Goal: Find specific page/section: Find specific page/section

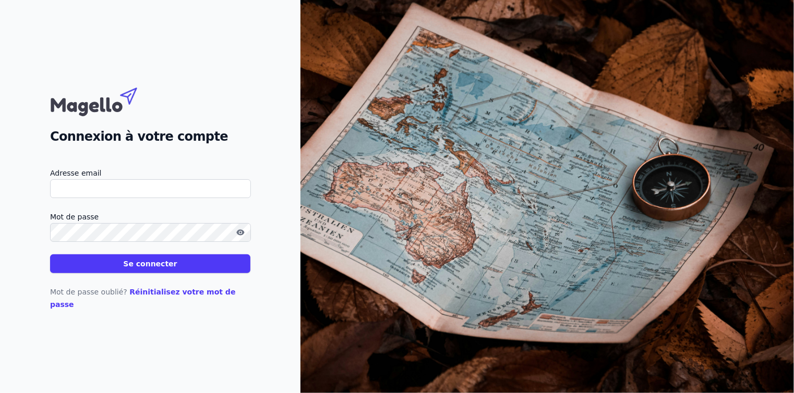
click at [120, 193] on input "Adresse email" at bounding box center [150, 188] width 201 height 19
type input "[EMAIL_ADDRESS][DOMAIN_NAME]"
click at [117, 273] on button "Se connecter" at bounding box center [150, 264] width 200 height 19
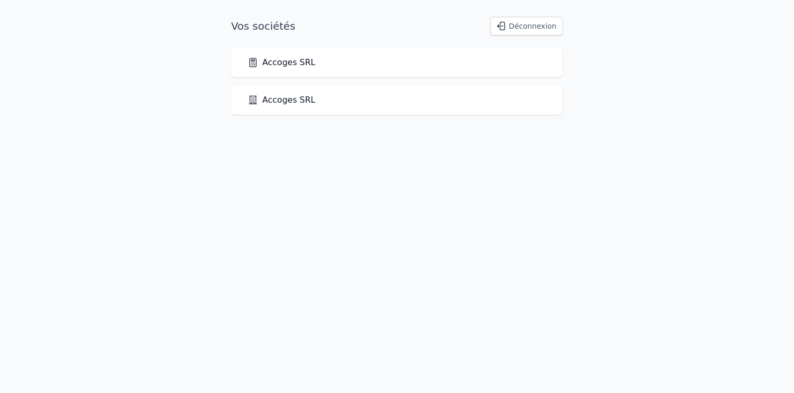
click at [271, 59] on link "Accoges SRL" at bounding box center [282, 62] width 68 height 13
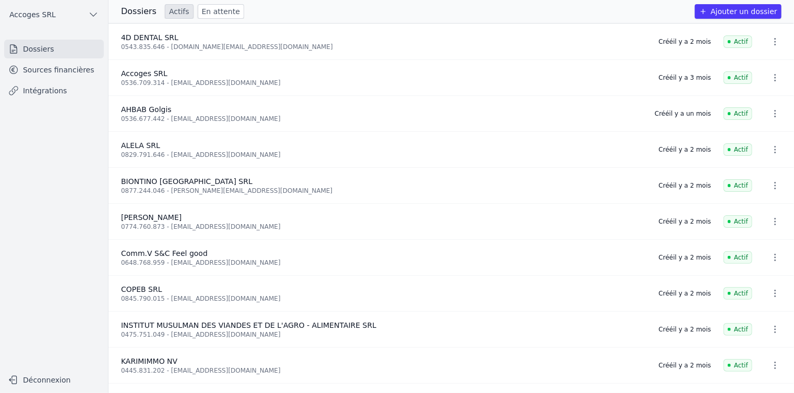
click at [72, 66] on link "Sources financières" at bounding box center [54, 70] width 100 height 19
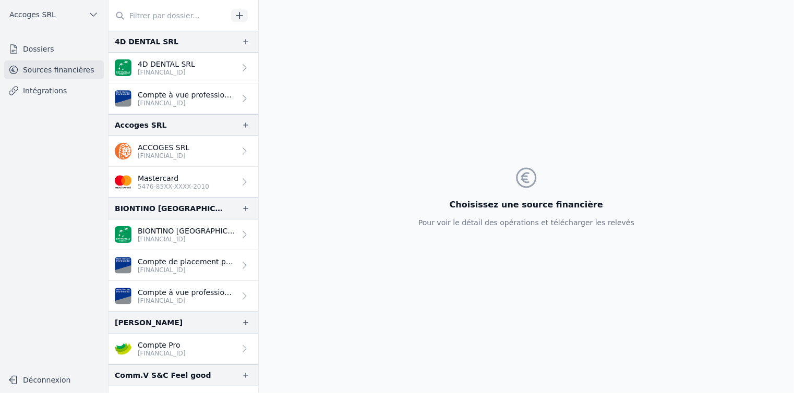
click at [175, 150] on p "ACCOGES SRL" at bounding box center [164, 147] width 52 height 10
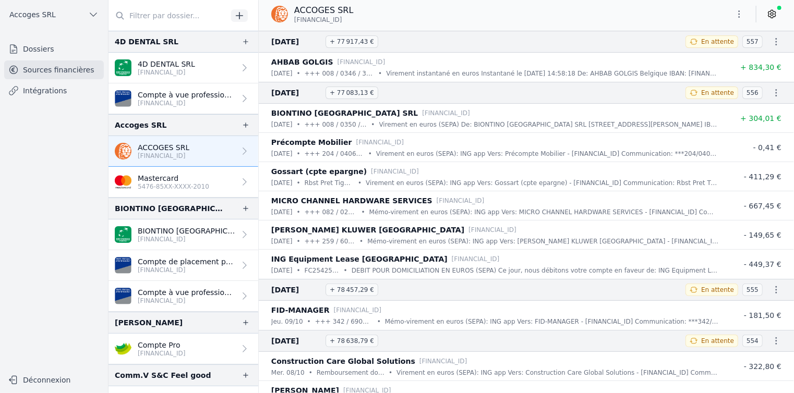
click at [58, 389] on footer "Déconnexion" at bounding box center [53, 382] width 91 height 21
click at [58, 388] on button "Déconnexion" at bounding box center [54, 380] width 100 height 17
